Goal: Information Seeking & Learning: Find specific page/section

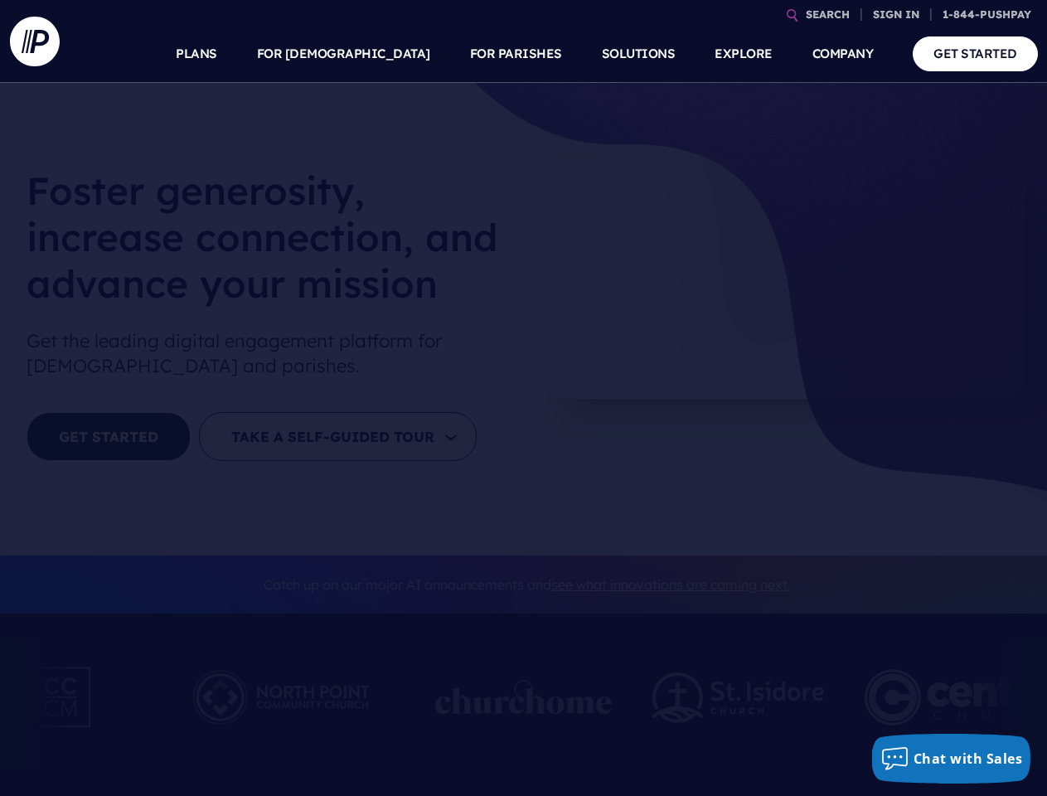
click at [523, 398] on section at bounding box center [523, 398] width 1047 height 796
click at [827, 14] on link "SEARCH" at bounding box center [827, 14] width 57 height 29
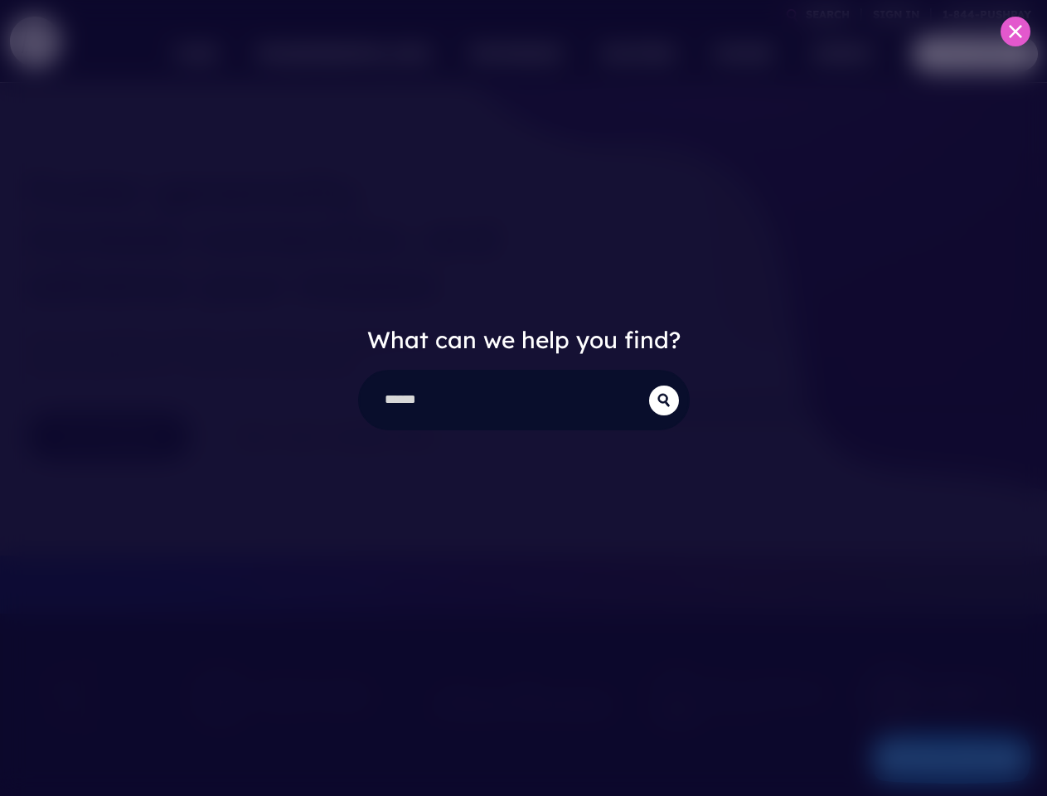
click at [896, 14] on div "What can we help you find?" at bounding box center [523, 398] width 1047 height 796
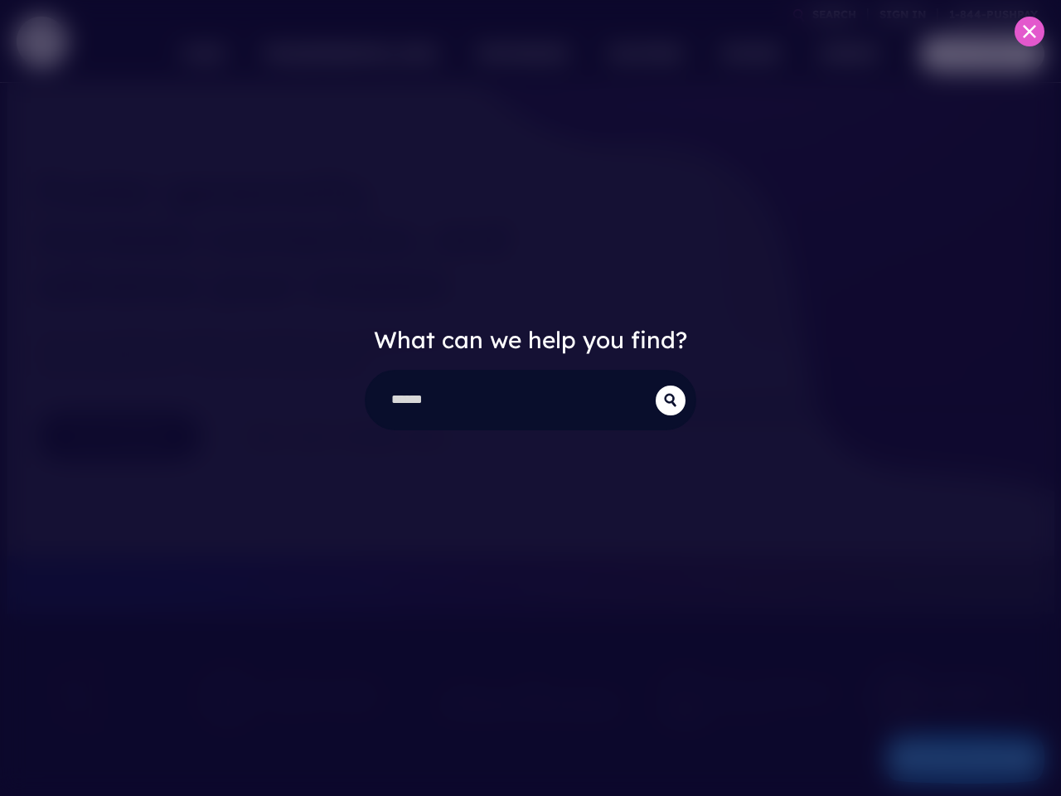
click at [383, 54] on div "What can we help you find?" at bounding box center [530, 398] width 1061 height 796
click at [516, 54] on div "What can we help you find?" at bounding box center [530, 398] width 1061 height 796
click at [743, 54] on div "What can we help you find?" at bounding box center [530, 398] width 1061 height 796
click at [843, 54] on div "What can we help you find?" at bounding box center [530, 398] width 1061 height 796
click at [952, 759] on div "What can we help you find?" at bounding box center [530, 398] width 1061 height 796
